Goal: Information Seeking & Learning: Learn about a topic

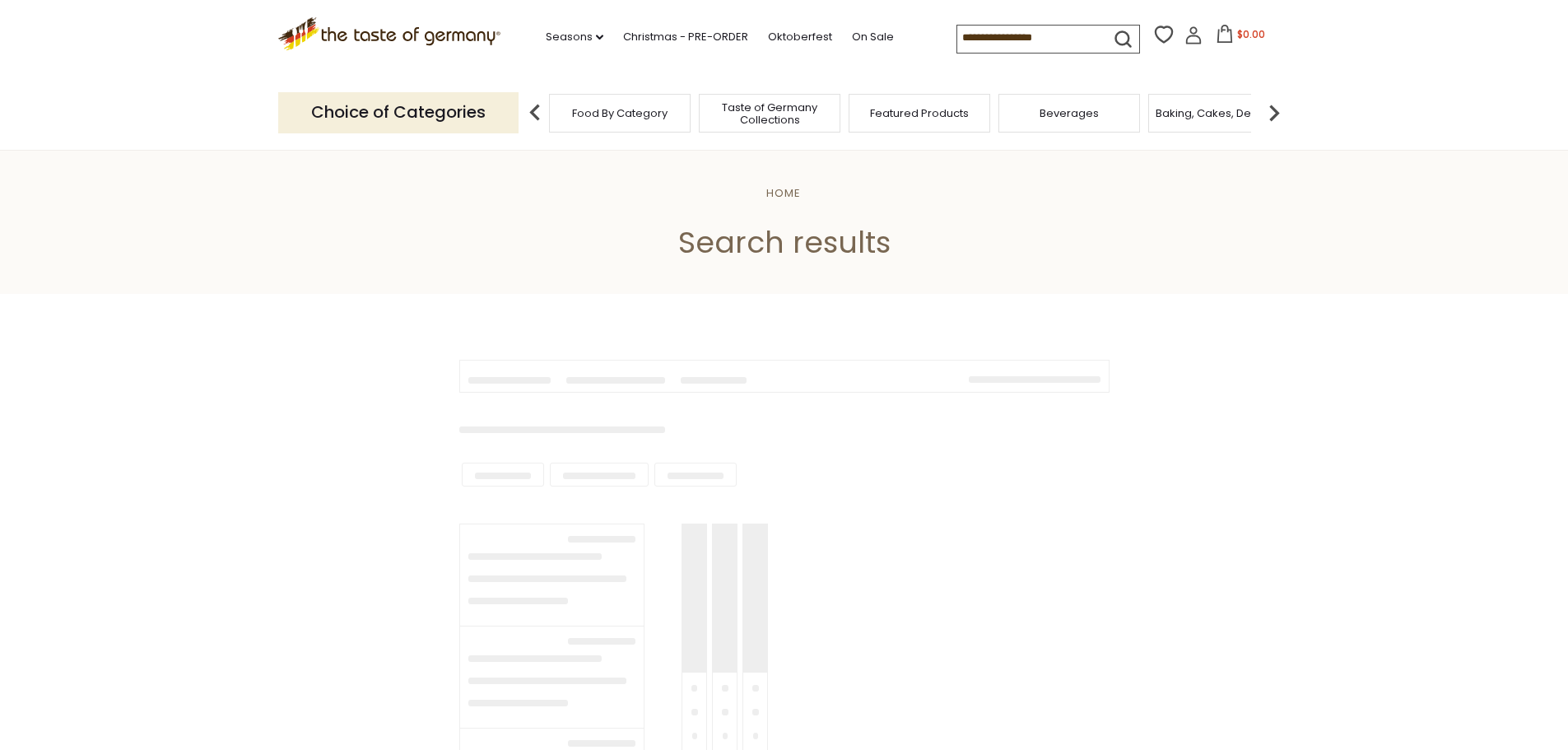
type input "**********"
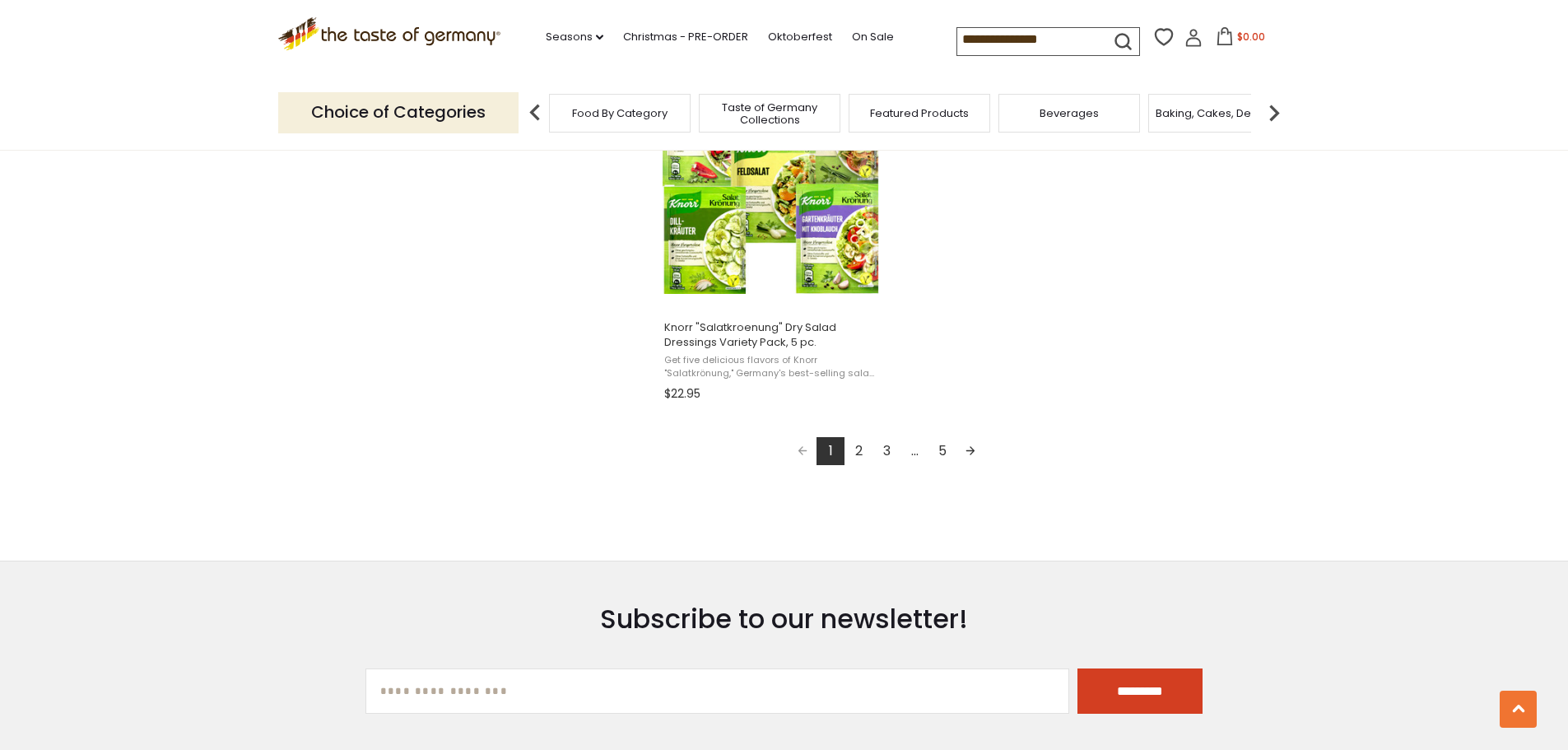
scroll to position [3017, 0]
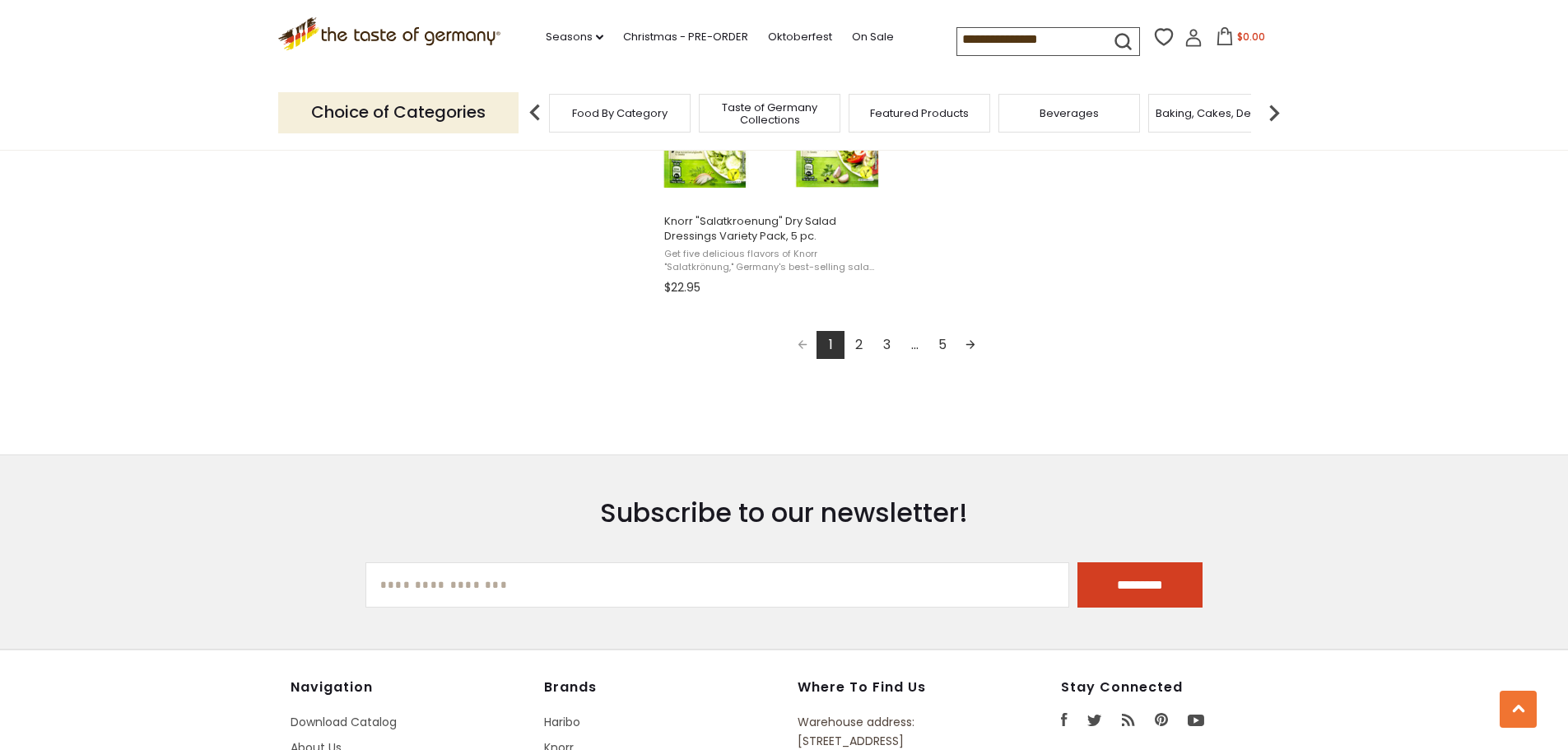
click at [861, 341] on link "2" at bounding box center [858, 344] width 28 height 28
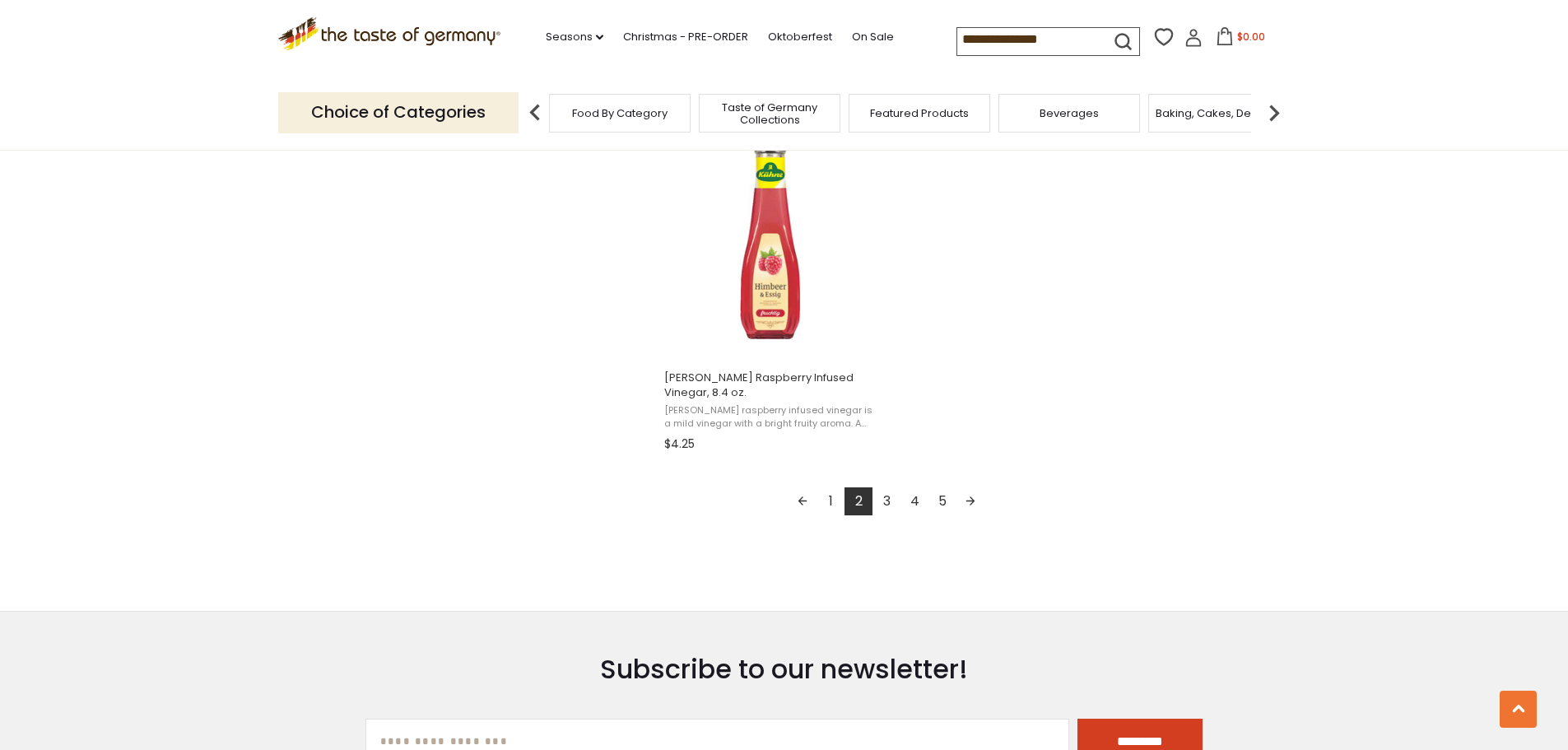
scroll to position [2880, 0]
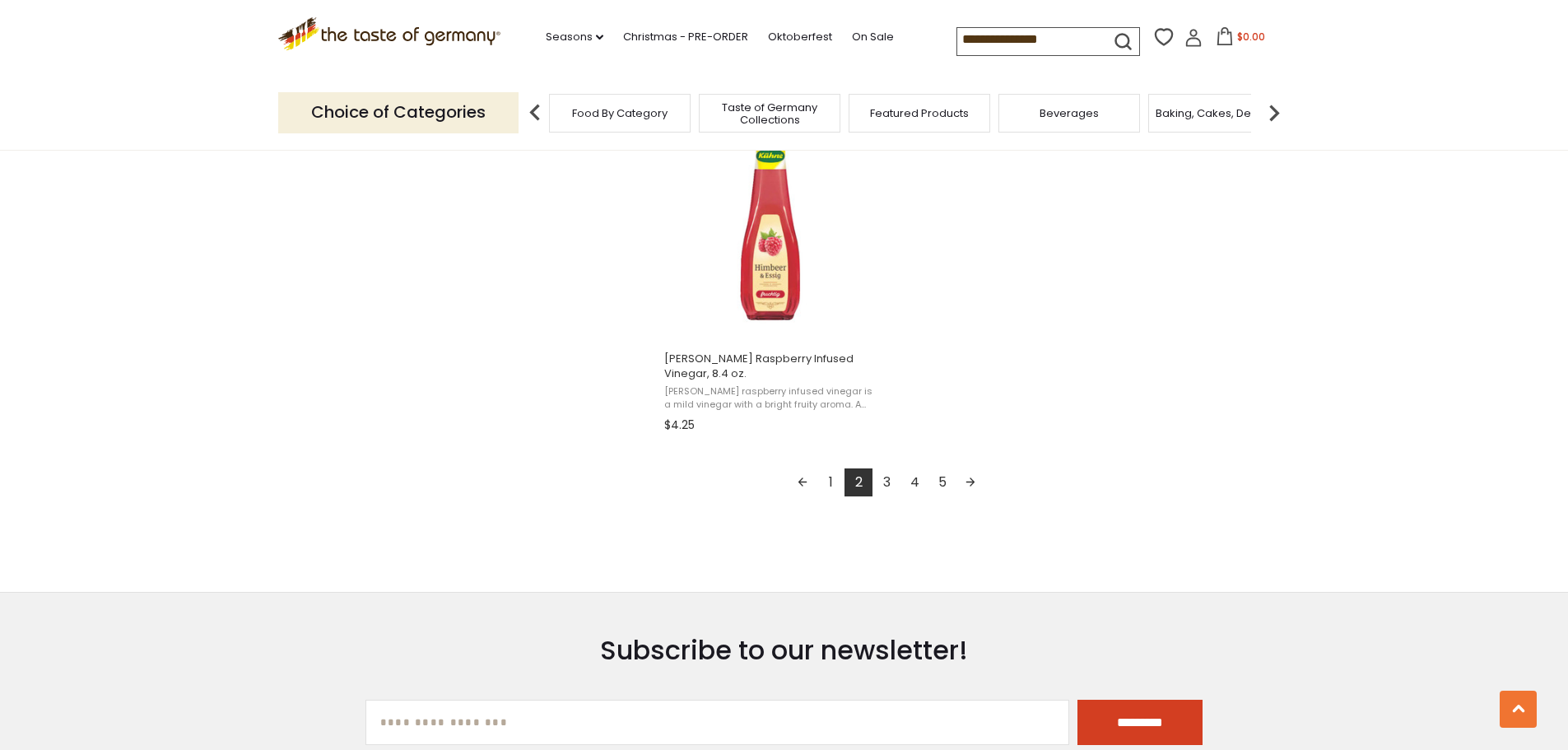
click at [886, 485] on link "3" at bounding box center [886, 482] width 28 height 28
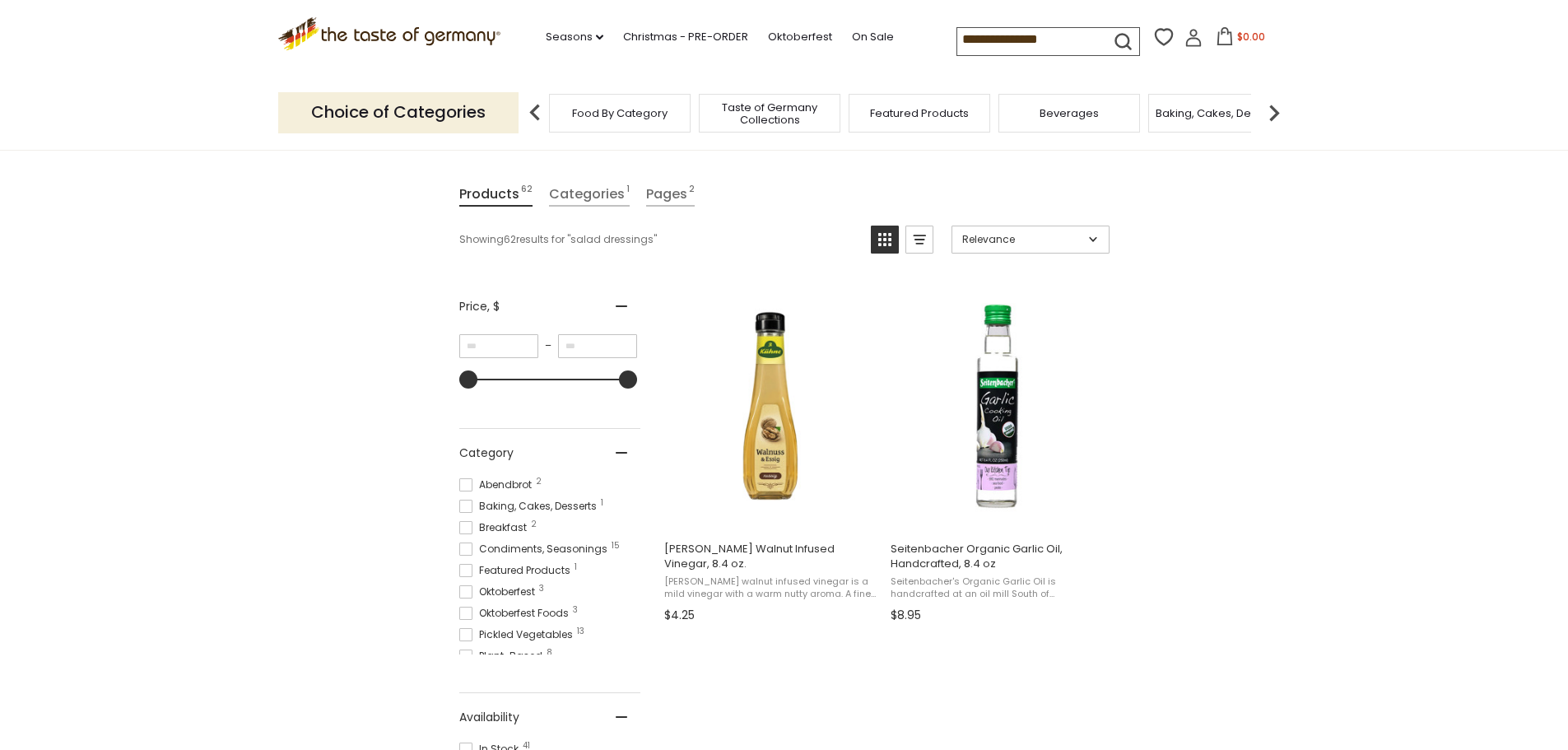
scroll to position [165, 0]
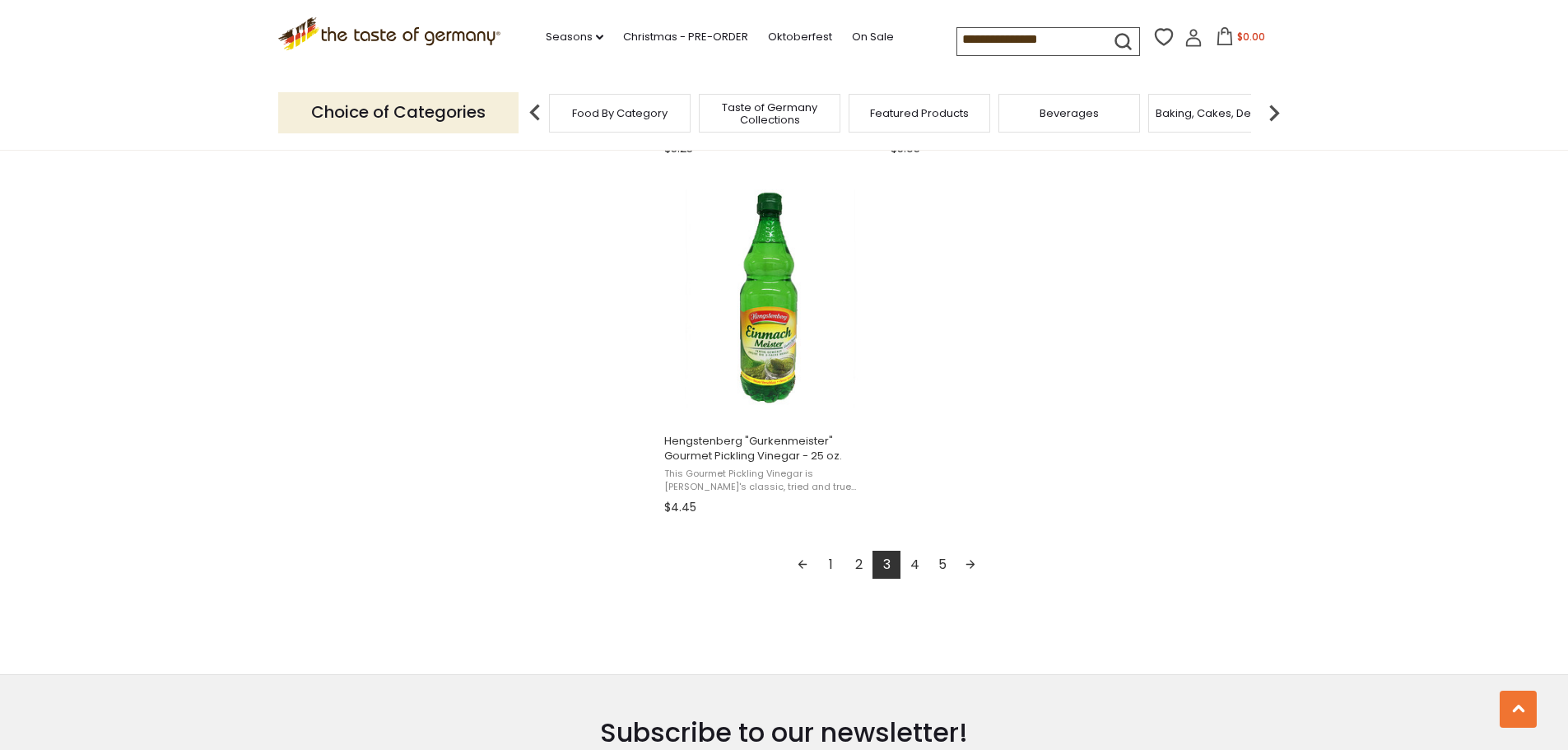
click at [917, 550] on link "4" at bounding box center [913, 564] width 28 height 28
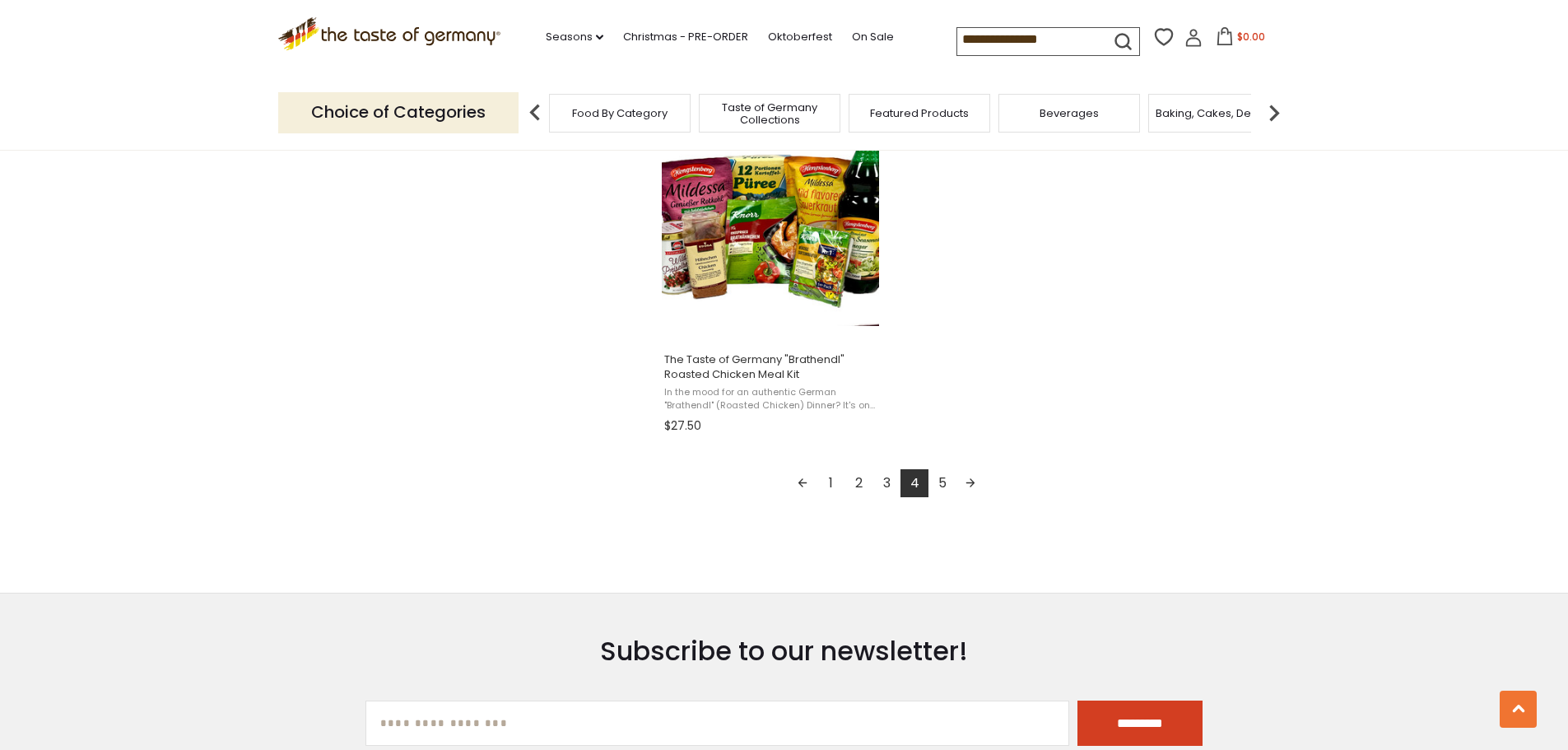
scroll to position [2907, 0]
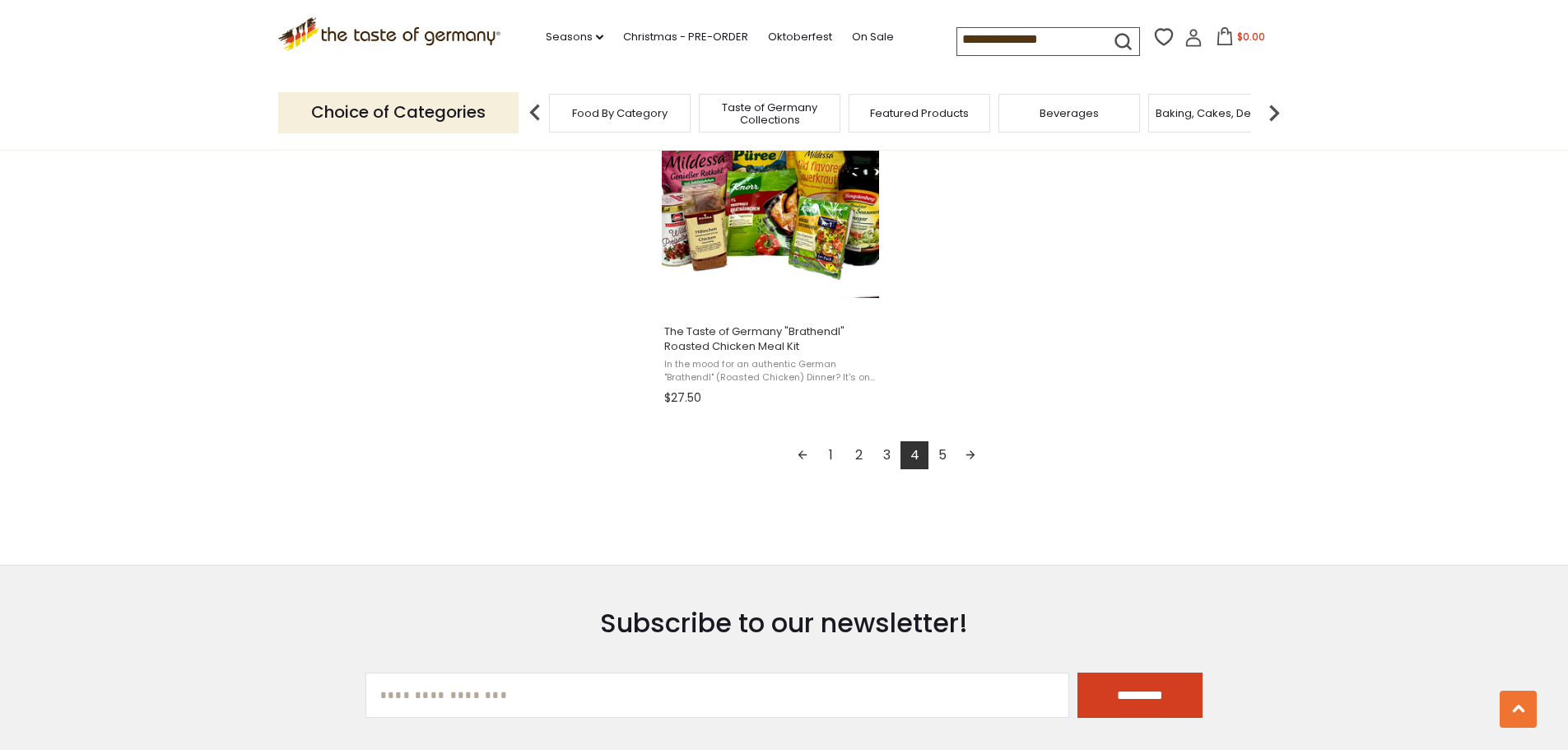
click at [937, 449] on link "5" at bounding box center [942, 455] width 28 height 28
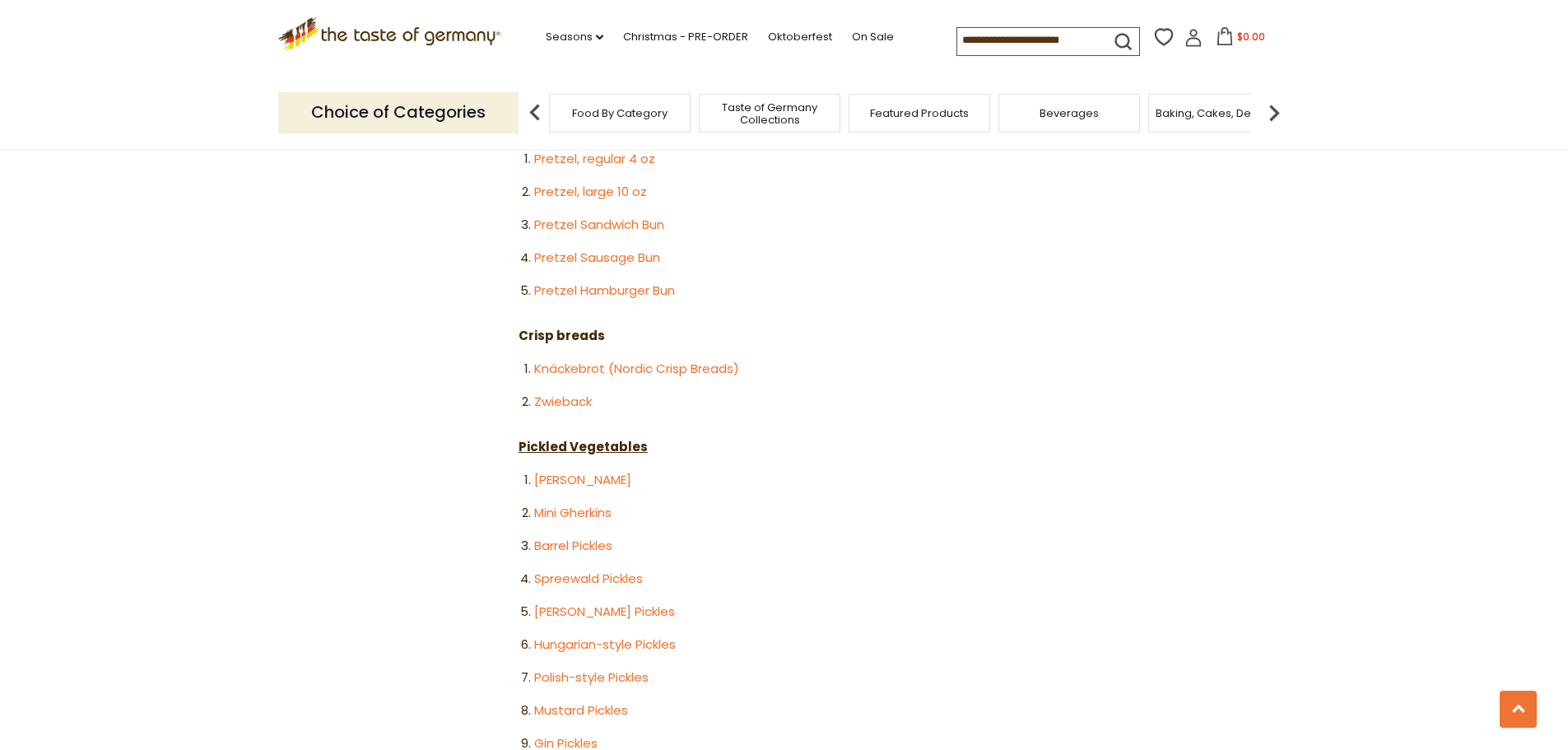
scroll to position [2633, 0]
